Goal: Task Accomplishment & Management: Manage account settings

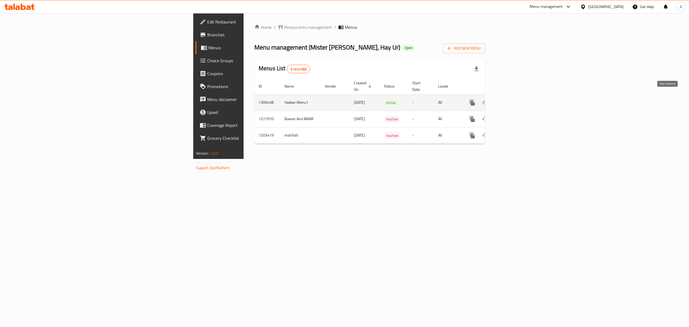
click at [513, 100] on icon "enhanced table" at bounding box center [511, 102] width 5 height 5
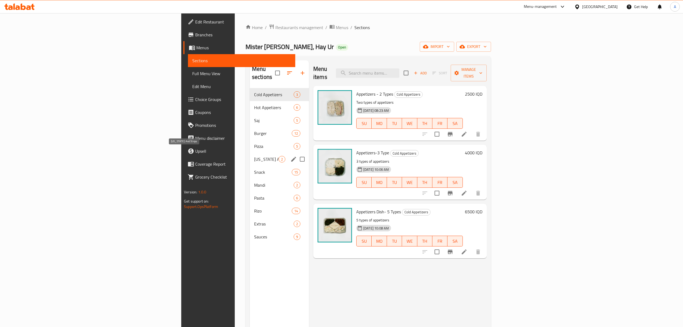
click at [254, 156] on span "[US_STATE] And Strips" at bounding box center [266, 159] width 24 height 6
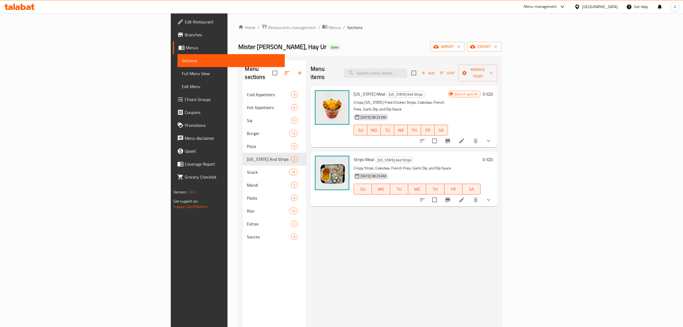
click at [465, 137] on icon at bounding box center [462, 140] width 6 height 6
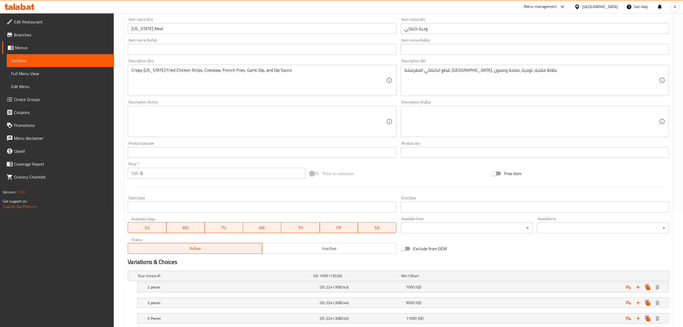
scroll to position [167, 0]
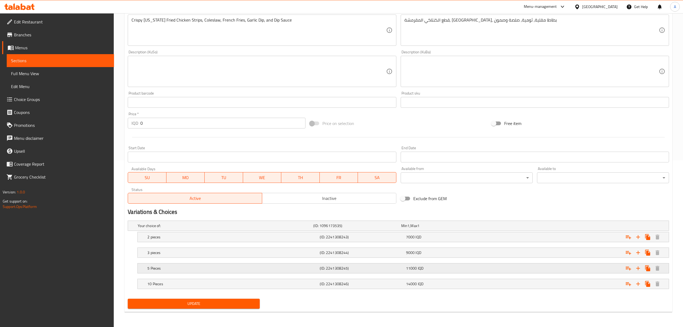
click at [408, 229] on span "11000" at bounding box center [404, 225] width 6 height 7
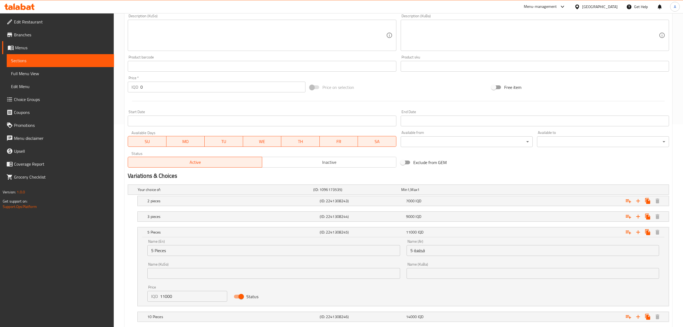
scroll to position [236, 0]
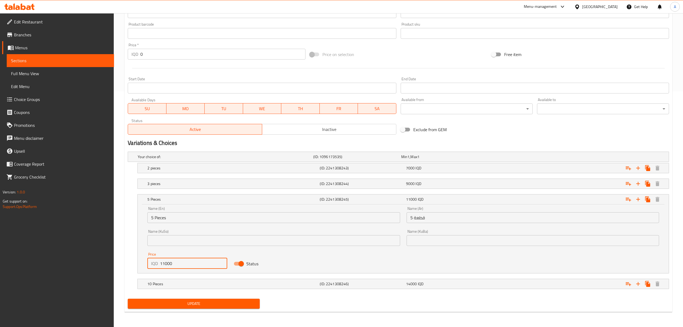
click at [191, 262] on input "11000" at bounding box center [193, 263] width 67 height 11
type input "14000"
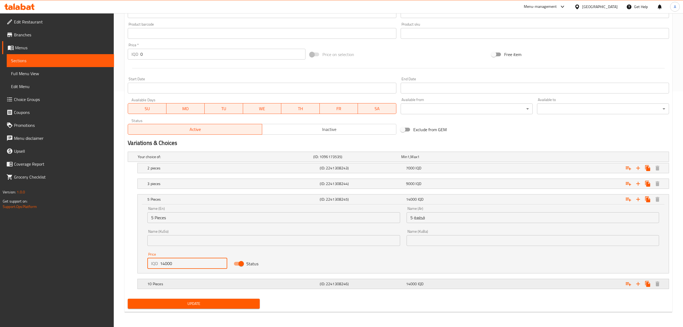
click at [201, 160] on div "10 Pieces" at bounding box center [225, 157] width 176 height 8
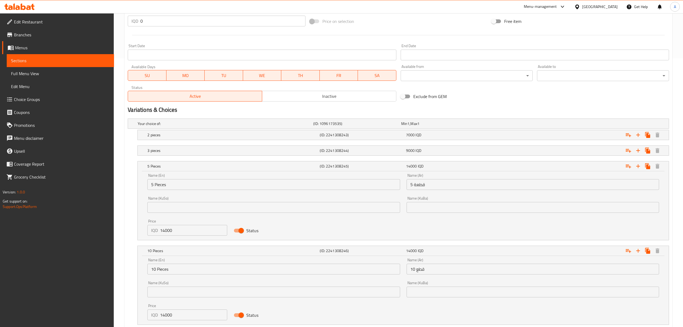
scroll to position [305, 0]
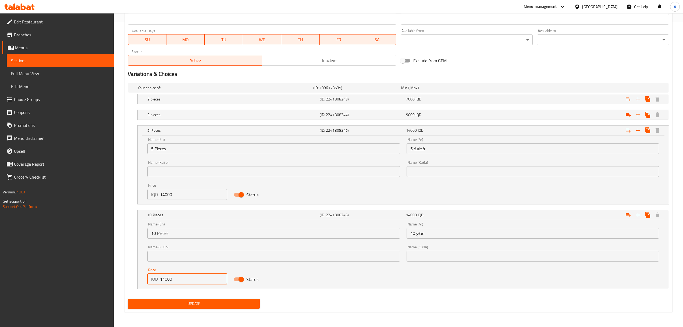
drag, startPoint x: 147, startPoint y: 281, endPoint x: 116, endPoint y: 280, distance: 31.0
click at [116, 280] on div "Home / Restaurants management / Menus / Sections / item / update [US_STATE] And…" at bounding box center [399, 18] width 570 height 618
type input "25000"
click at [200, 300] on span "Update" at bounding box center [193, 303] width 123 height 7
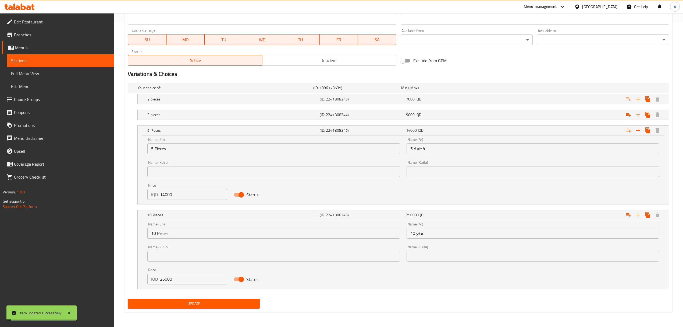
click at [201, 305] on span "Update" at bounding box center [193, 303] width 123 height 7
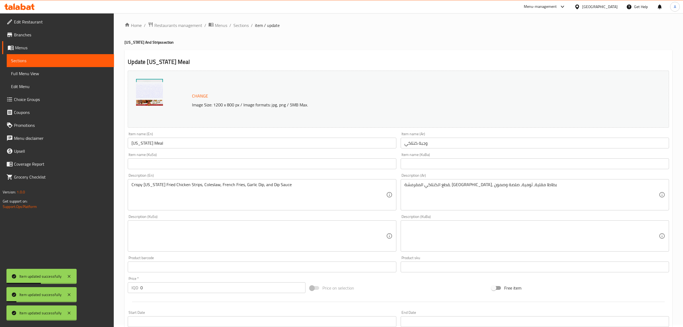
scroll to position [0, 0]
click at [248, 29] on span "Sections" at bounding box center [241, 27] width 15 height 6
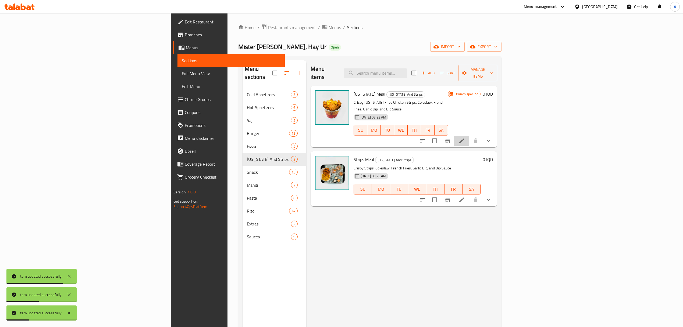
click at [470, 136] on li at bounding box center [461, 141] width 15 height 10
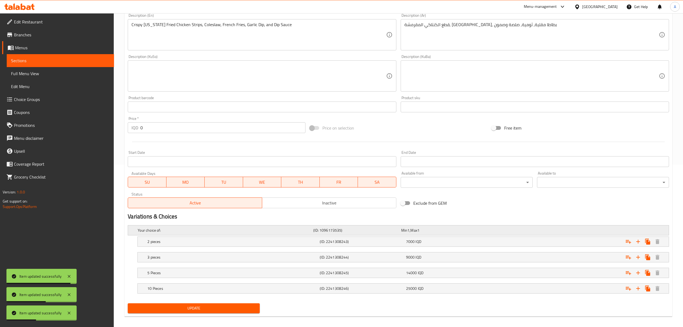
scroll to position [167, 0]
